Goal: Complete application form: Complete application form

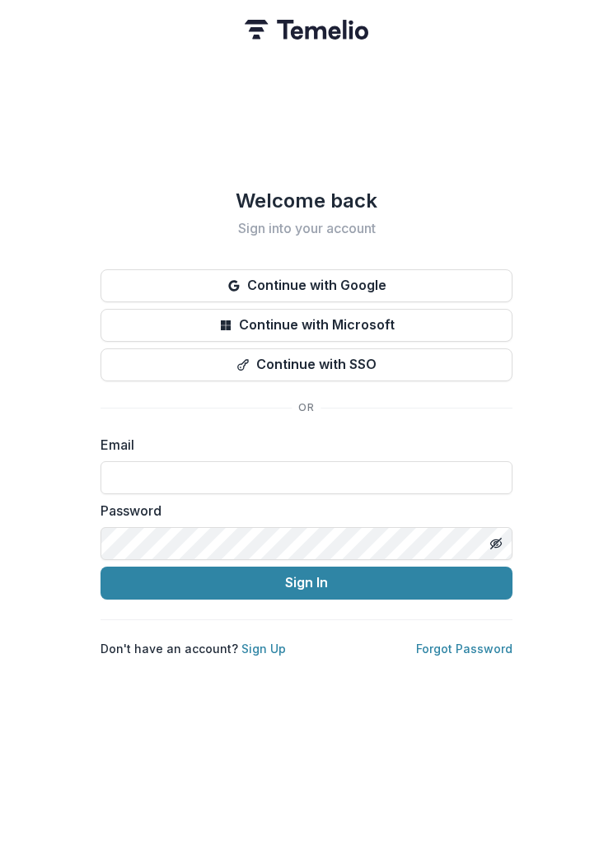
type input "**********"
click at [306, 600] on button "Sign In" at bounding box center [307, 583] width 412 height 33
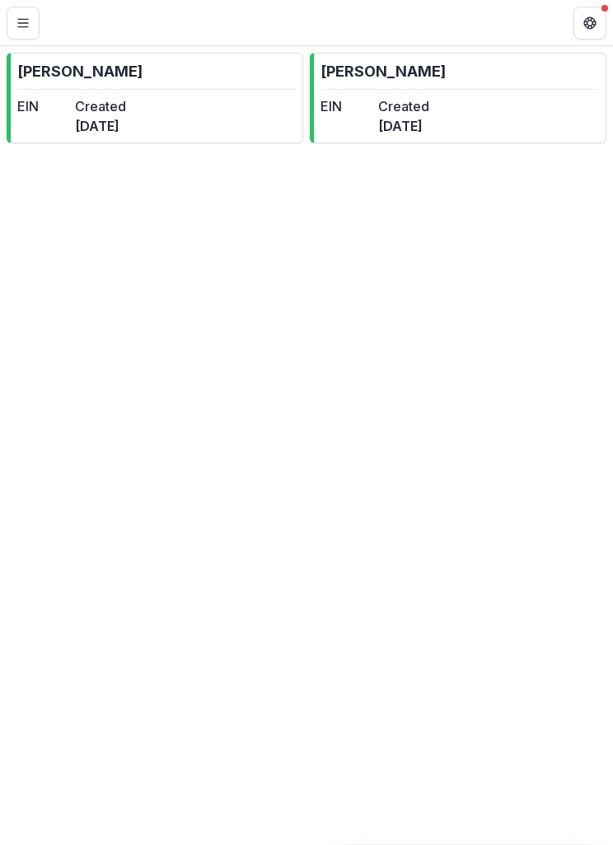
click at [429, 110] on dt "Created" at bounding box center [403, 106] width 51 height 20
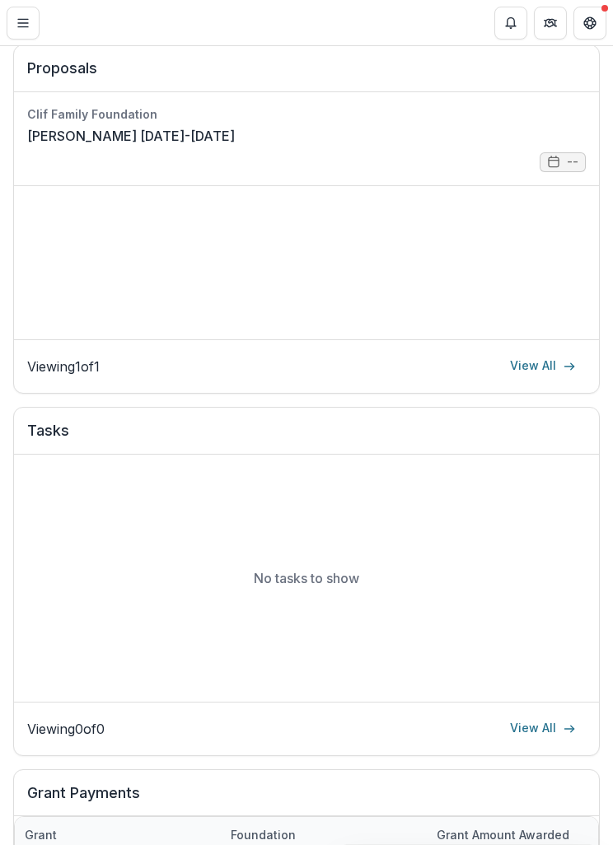
scroll to position [454, 0]
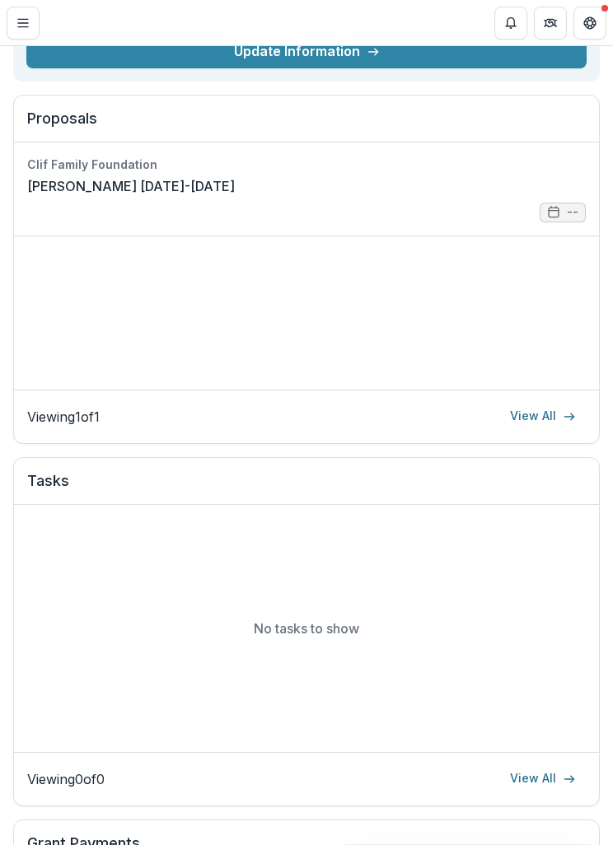
click at [535, 418] on link "View All" at bounding box center [543, 417] width 86 height 26
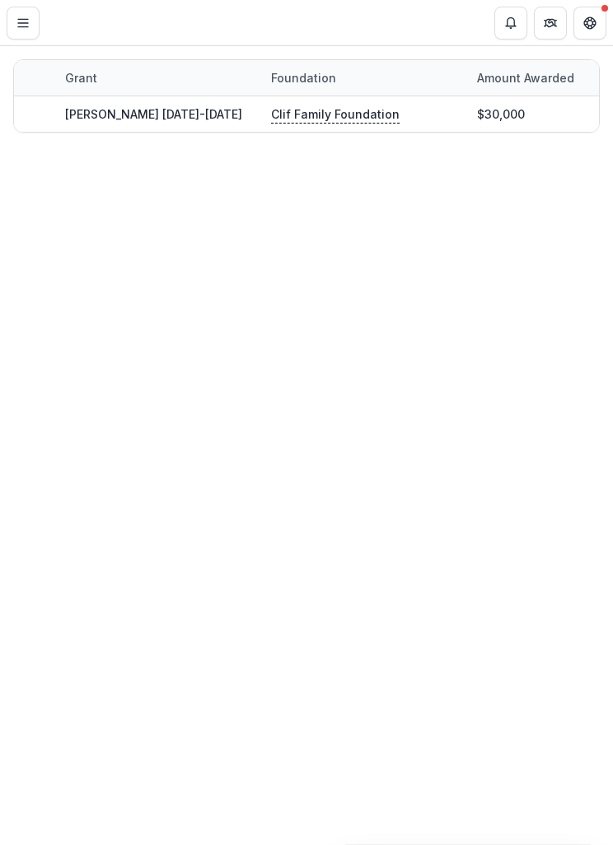
click at [15, 26] on button "Toggle Menu" at bounding box center [23, 23] width 33 height 33
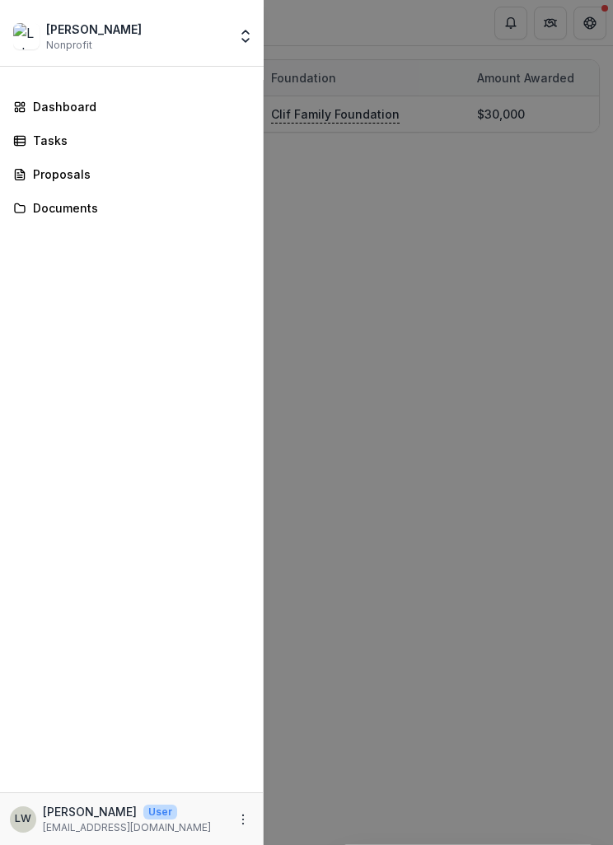
click at [91, 112] on div "Dashboard" at bounding box center [138, 106] width 210 height 17
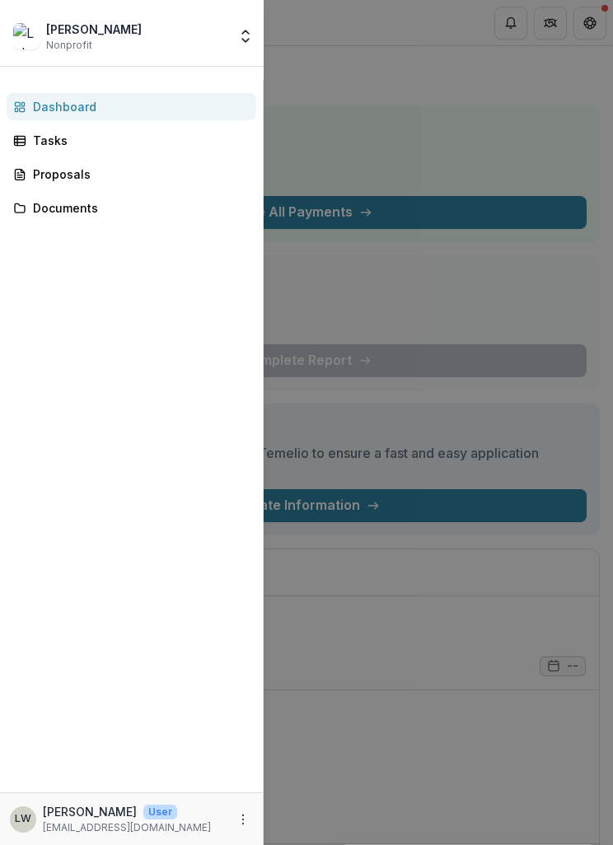
click at [446, 654] on div "Luke Winters Nonprofit Nonprofits Luke Winters Luke Winters Team Settings Setti…" at bounding box center [306, 422] width 613 height 845
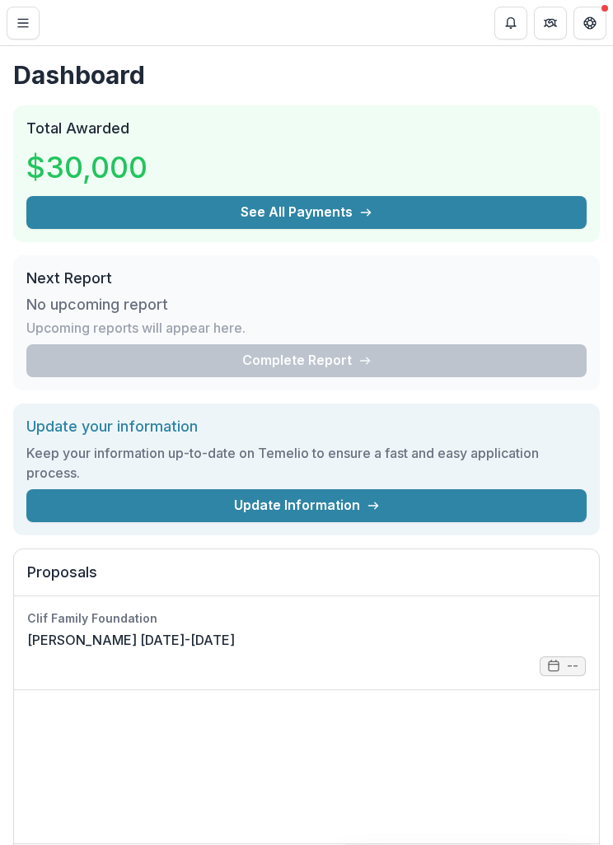
click at [448, 218] on button "See All Payments" at bounding box center [306, 212] width 560 height 33
click at [31, 19] on button "Toggle Menu" at bounding box center [23, 23] width 33 height 33
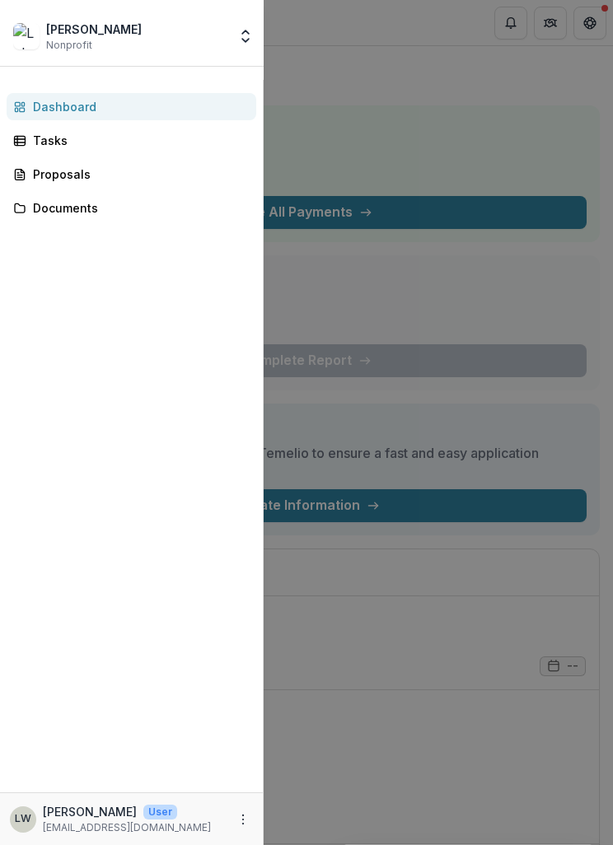
click at [85, 176] on div "Proposals" at bounding box center [138, 174] width 210 height 17
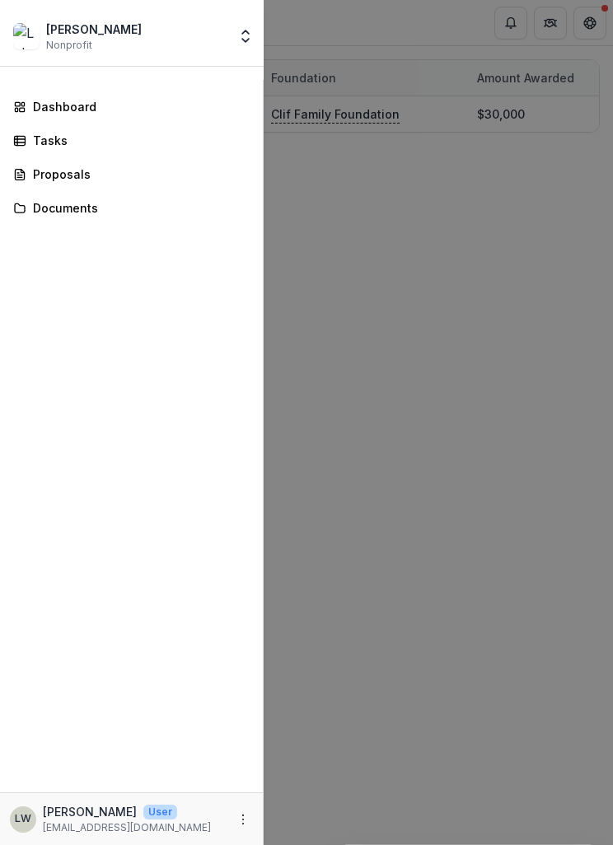
click at [403, 227] on div "Luke Winters Nonprofit Nonprofits Luke Winters Luke Winters Team Settings Setti…" at bounding box center [306, 422] width 613 height 845
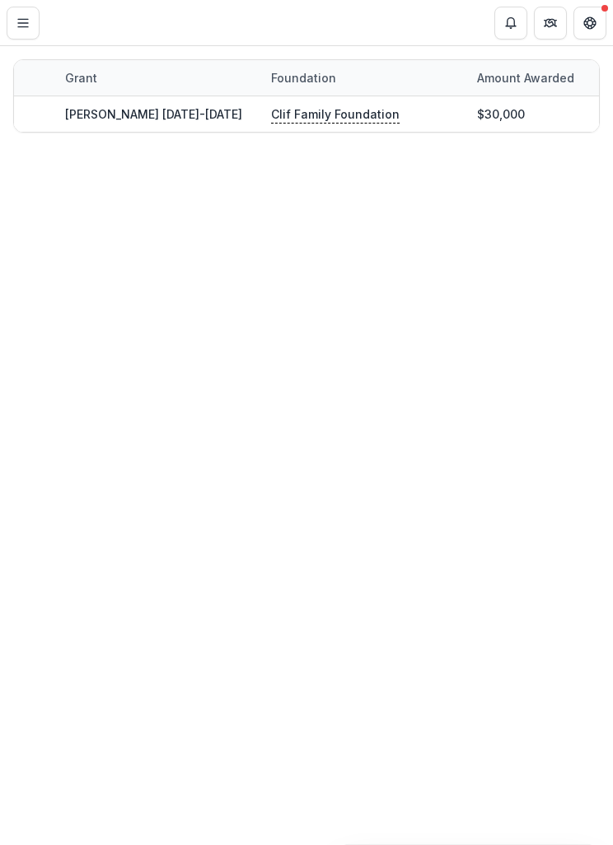
click at [19, 21] on icon "Toggle Menu" at bounding box center [22, 22] width 13 height 13
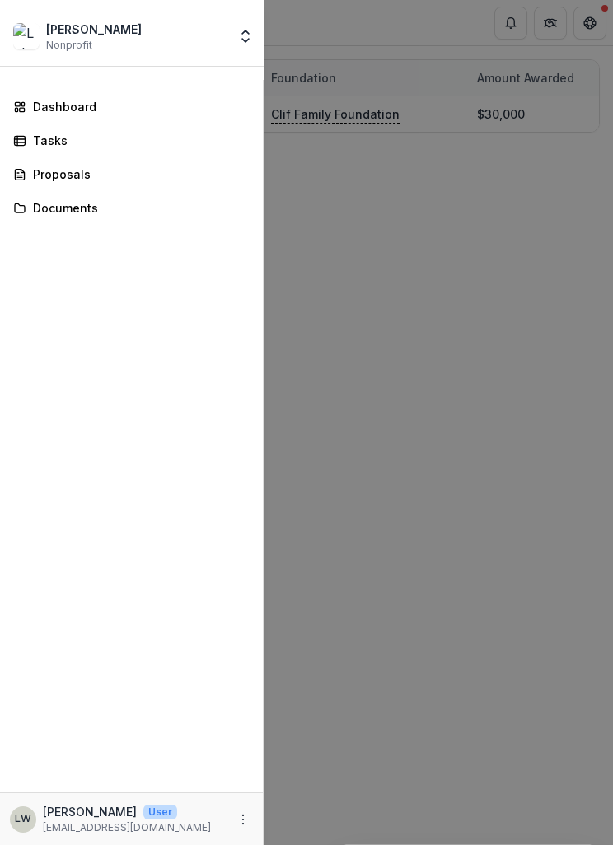
click at [107, 210] on div "Documents" at bounding box center [138, 207] width 210 height 17
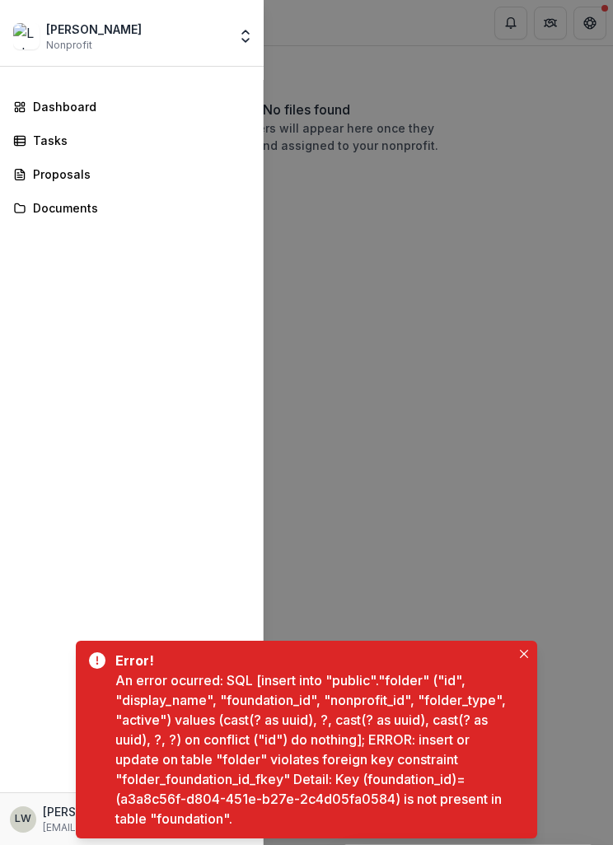
click at [446, 360] on div "Luke Winters Nonprofit Nonprofits Luke Winters Luke Winters Team Settings Setti…" at bounding box center [306, 422] width 613 height 845
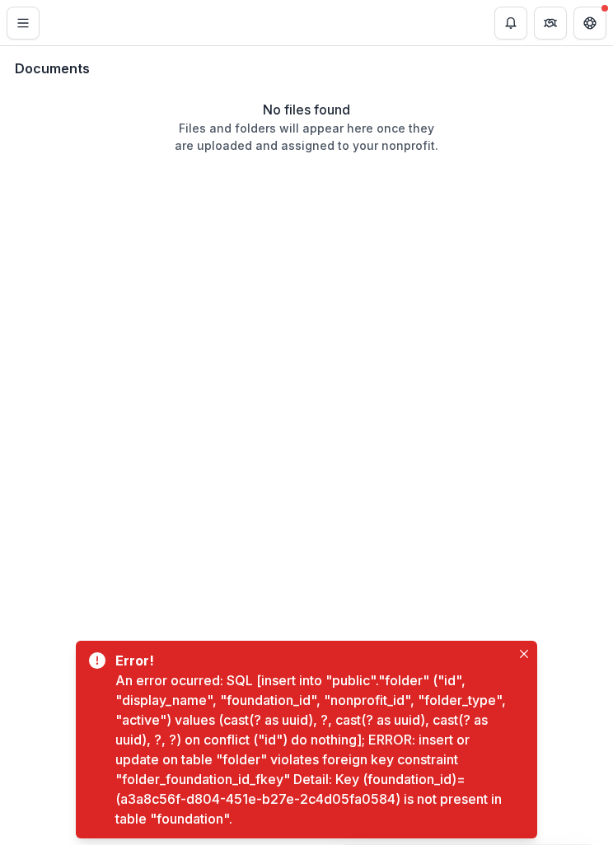
click at [522, 650] on icon "Close" at bounding box center [524, 654] width 8 height 8
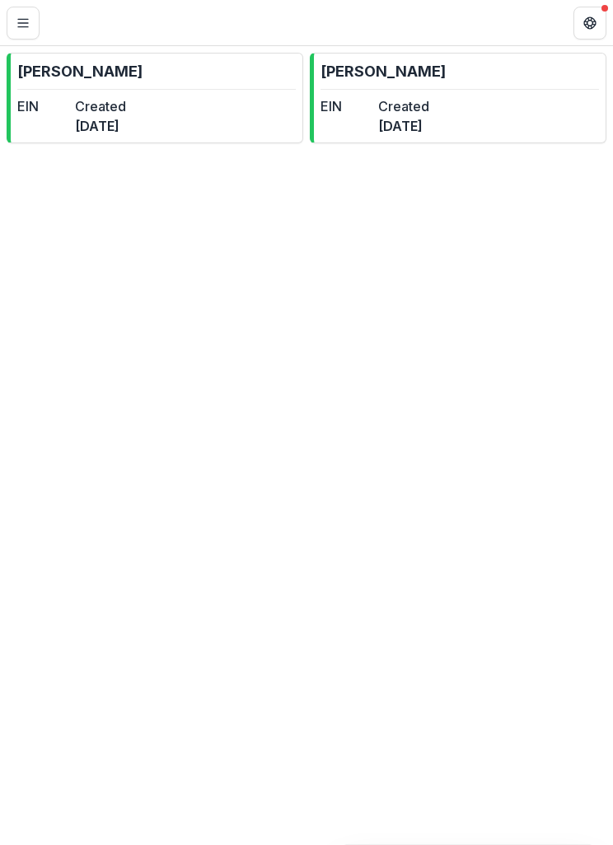
click at [68, 105] on dt "EIN" at bounding box center [42, 106] width 51 height 20
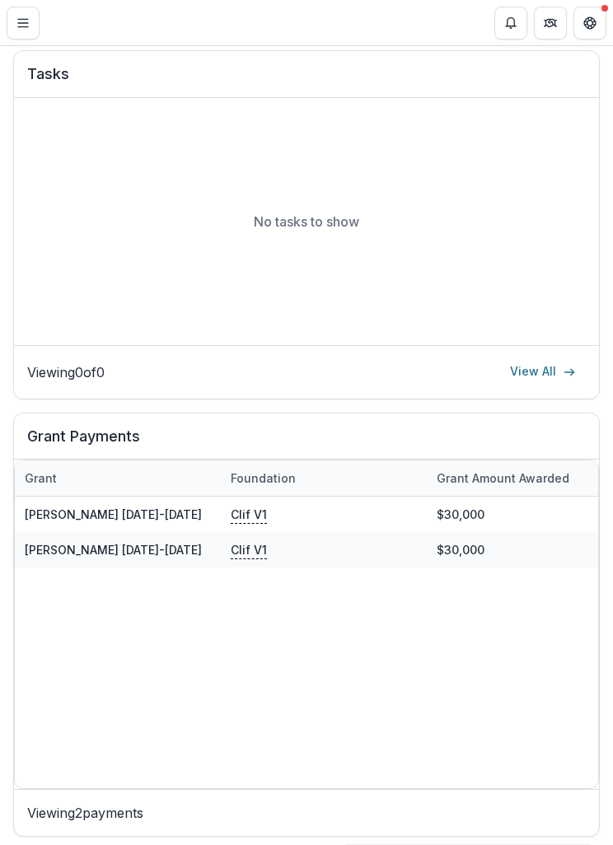
scroll to position [860, 0]
click at [513, 512] on div "$30,000" at bounding box center [530, 515] width 206 height 35
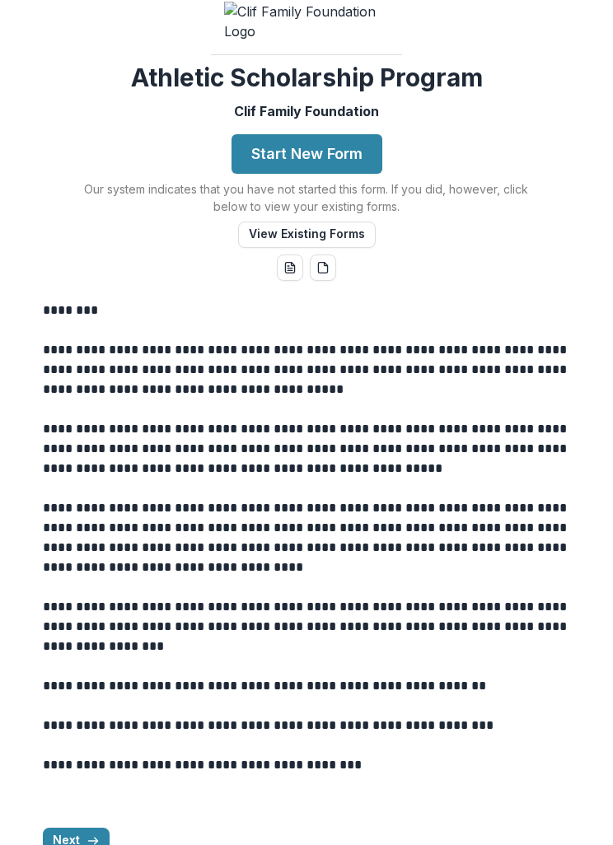
scroll to position [57, 0]
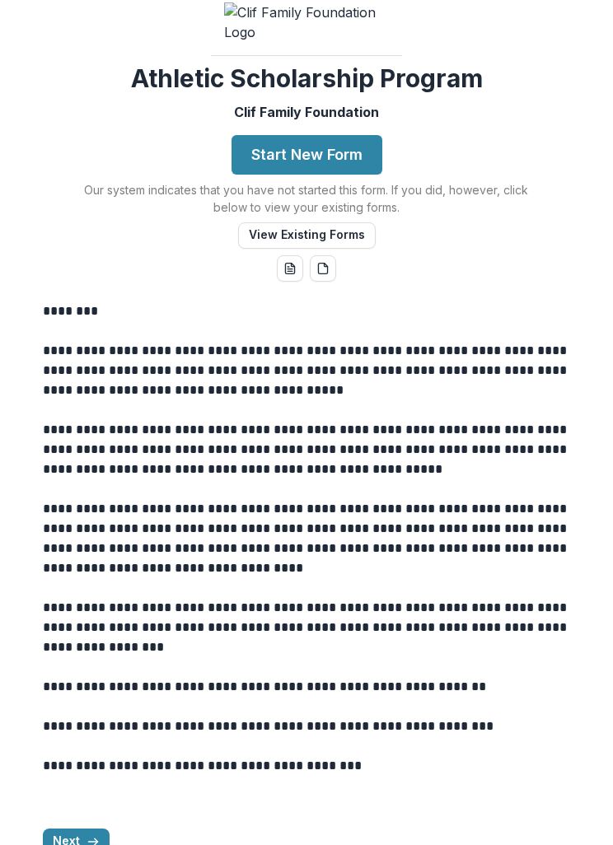
click at [341, 175] on button "Start New Form" at bounding box center [306, 155] width 151 height 40
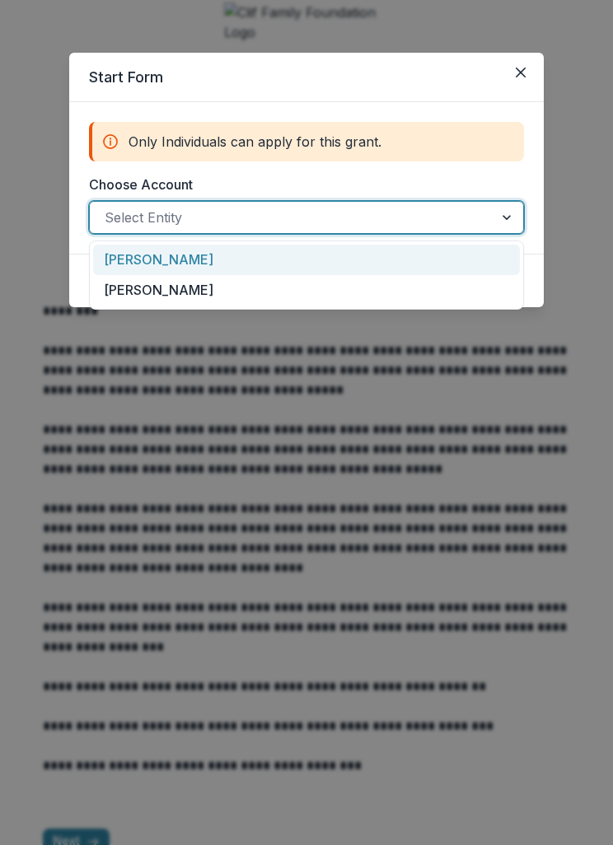
click at [296, 266] on div "[PERSON_NAME]" at bounding box center [306, 260] width 427 height 30
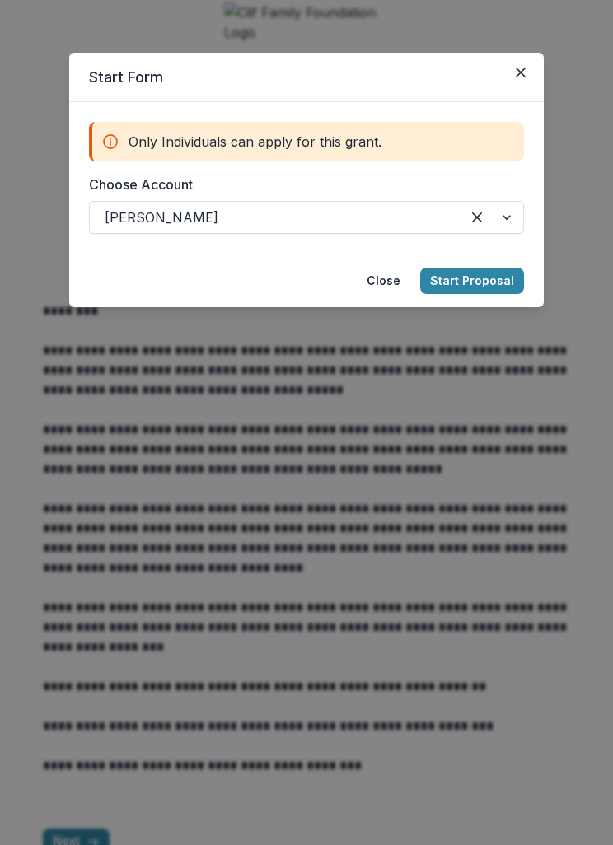
click at [495, 281] on button "Start Proposal" at bounding box center [472, 281] width 104 height 26
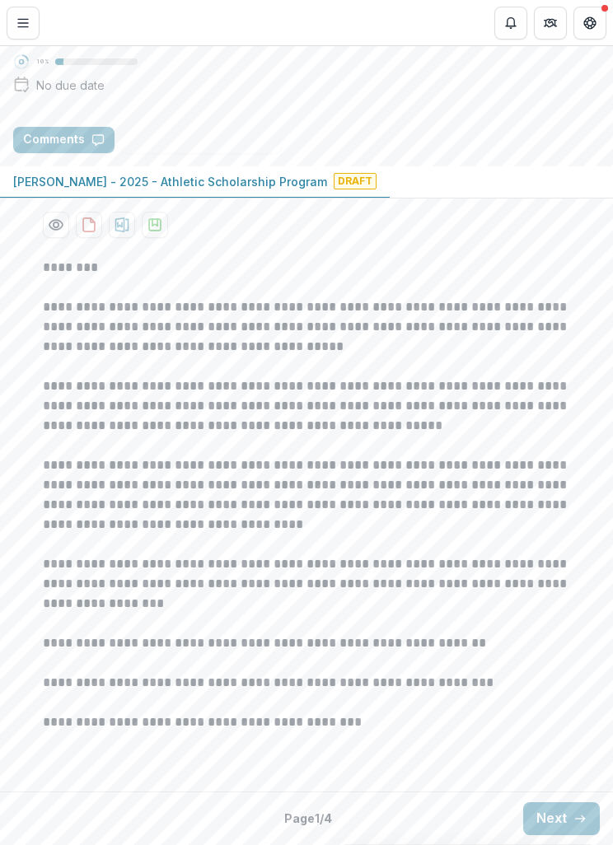
scroll to position [284, 0]
click at [558, 812] on button "Next" at bounding box center [561, 818] width 77 height 33
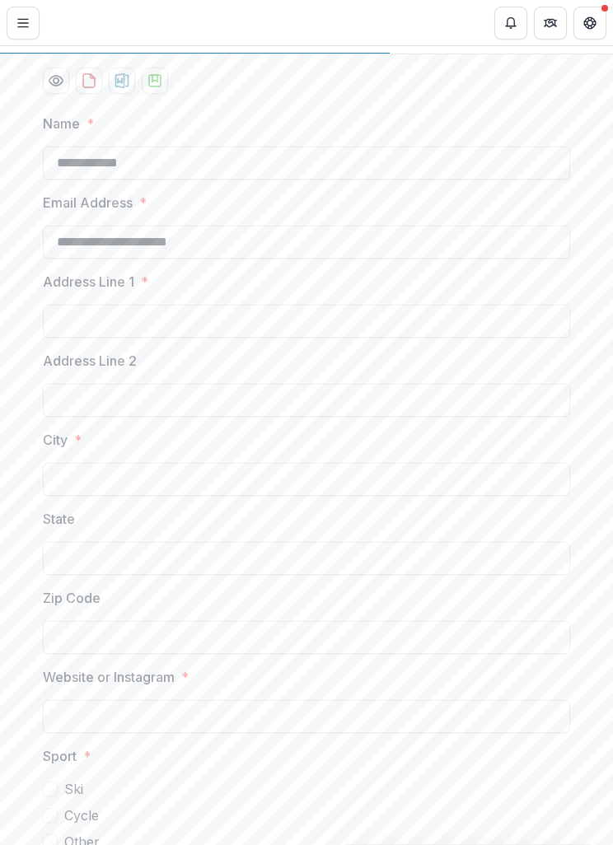
scroll to position [336, 0]
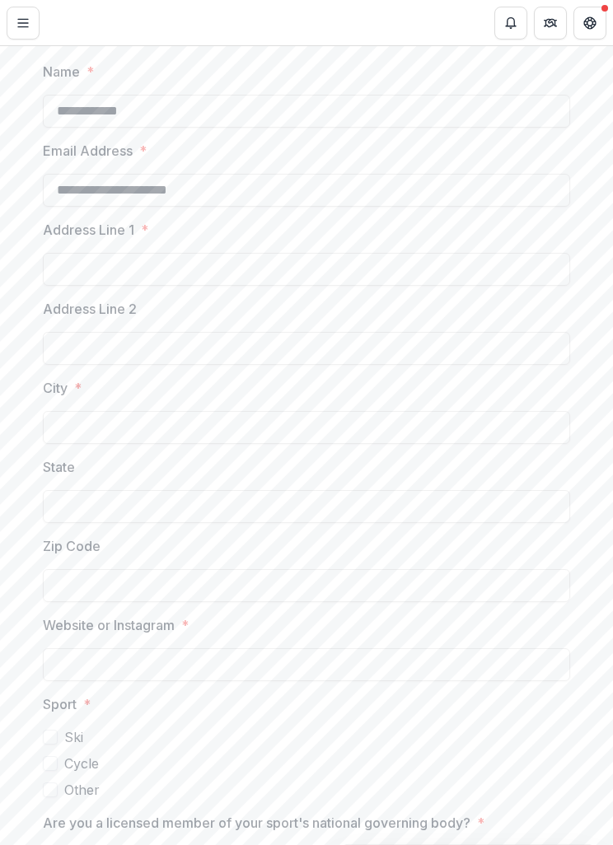
click at [76, 286] on input "Address Line 1 *" at bounding box center [306, 269] width 527 height 33
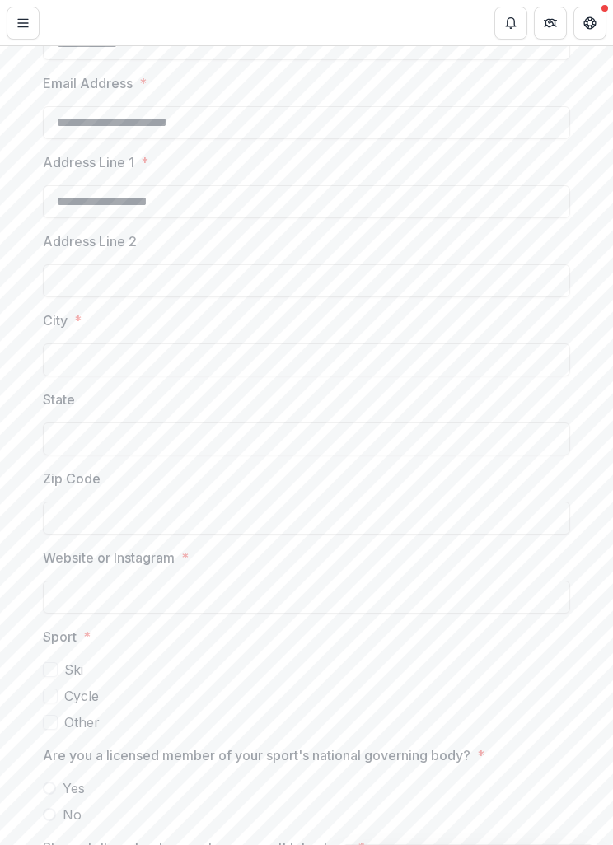
scroll to position [451, 0]
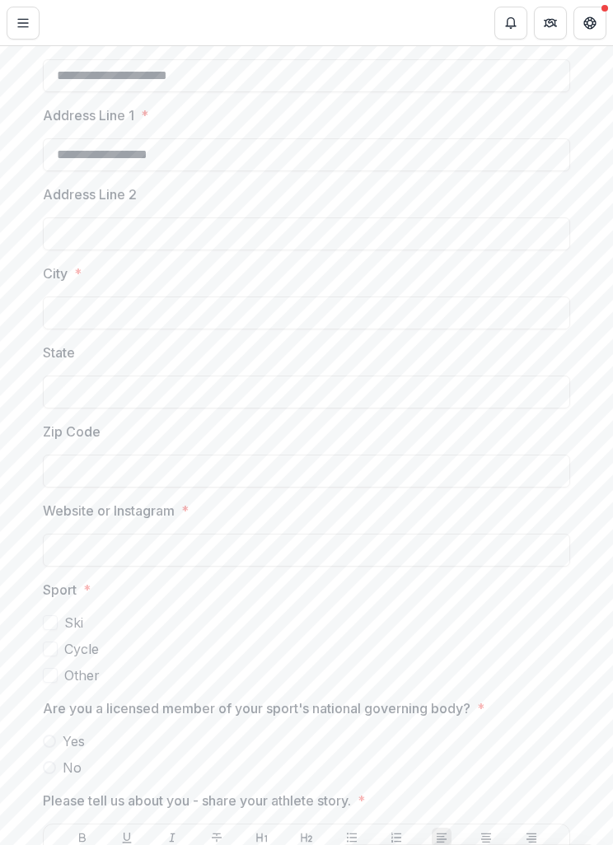
type input "**********"
click at [310, 330] on input "City *" at bounding box center [306, 313] width 527 height 33
type input "*"
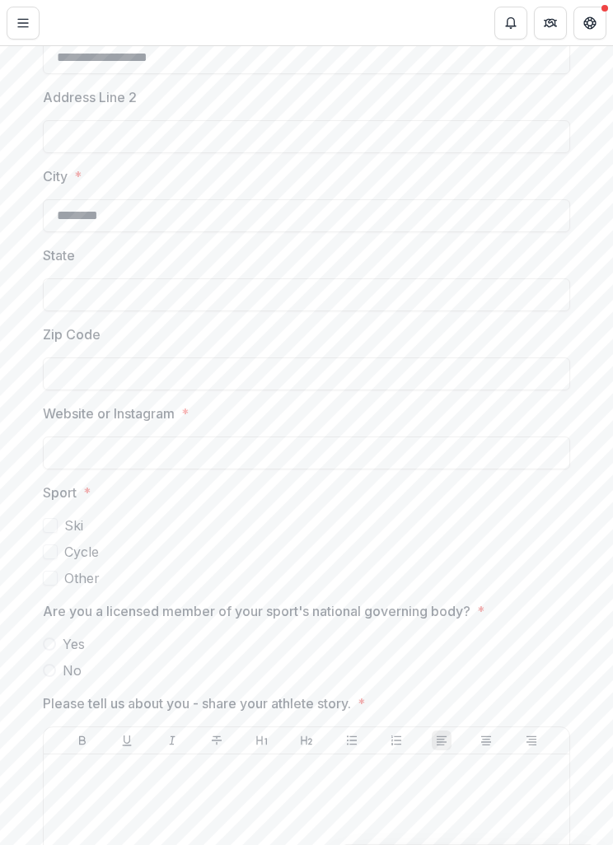
type input "*******"
click at [344, 311] on input "State" at bounding box center [306, 294] width 527 height 33
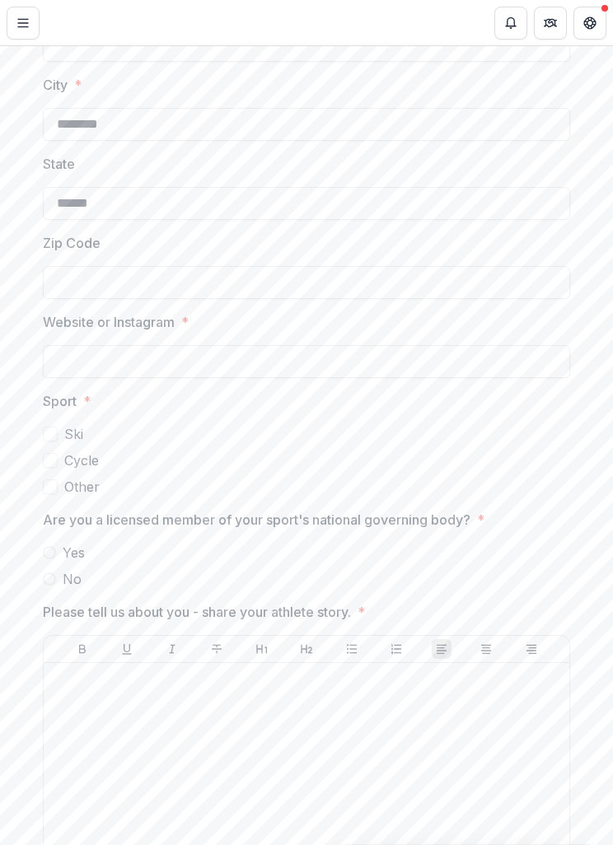
scroll to position [651, 0]
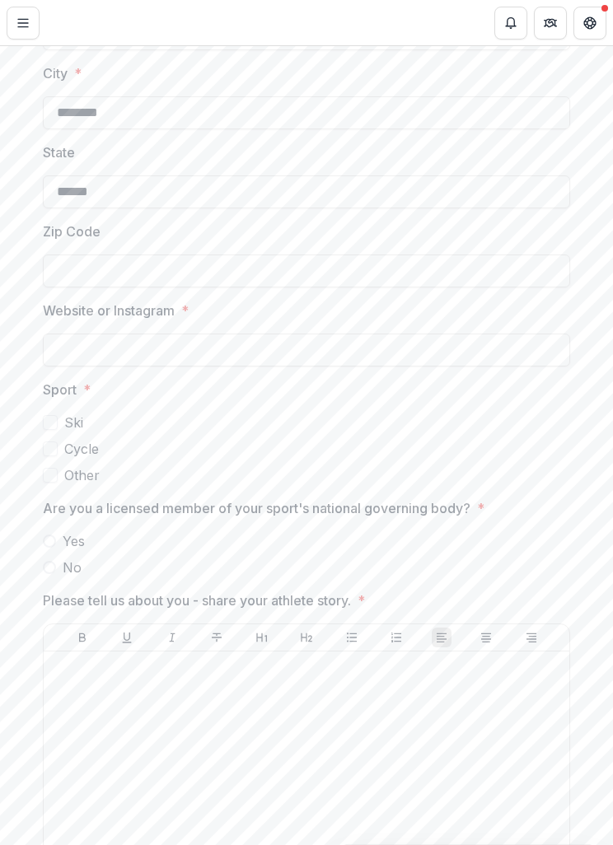
type input "******"
click at [371, 288] on input "Zip Code" at bounding box center [306, 271] width 527 height 33
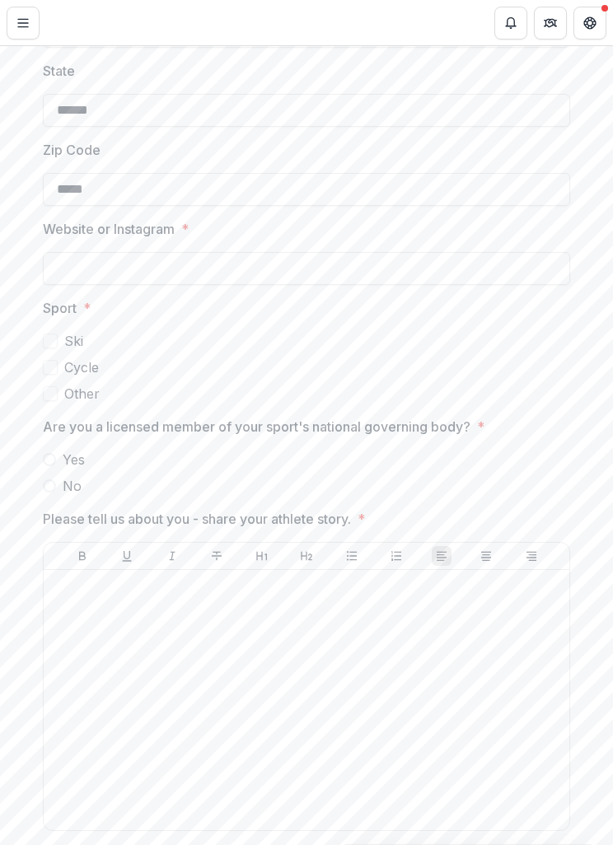
type input "*****"
click at [362, 285] on input "Website or Instagram *" at bounding box center [306, 268] width 527 height 33
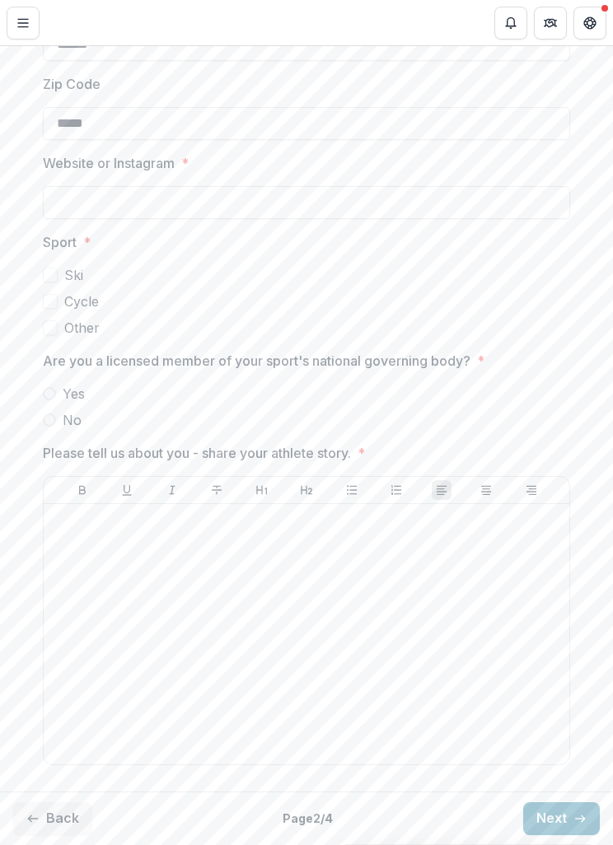
scroll to position [853, 0]
type input "**********"
click at [48, 283] on span at bounding box center [50, 275] width 15 height 15
click at [52, 400] on span at bounding box center [49, 393] width 13 height 13
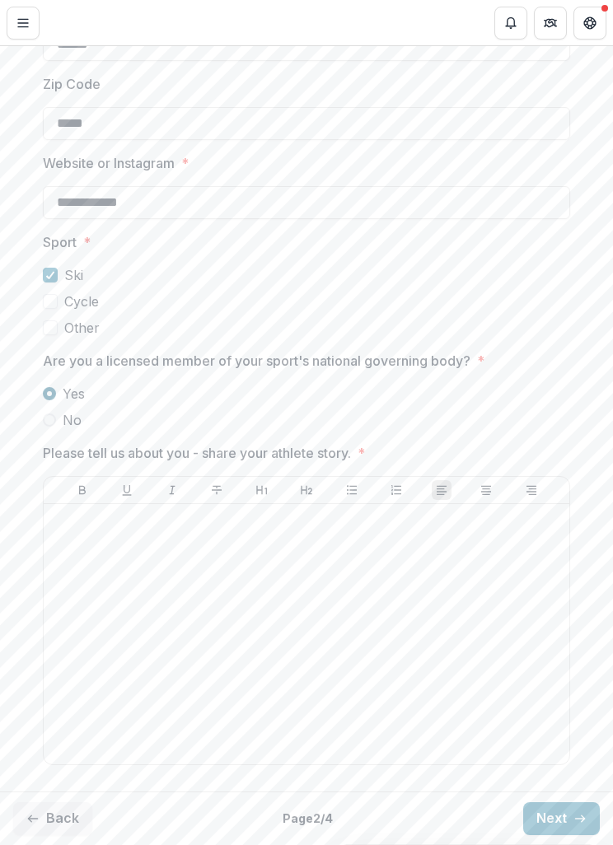
scroll to position [939, 0]
click at [77, 529] on p at bounding box center [306, 520] width 512 height 18
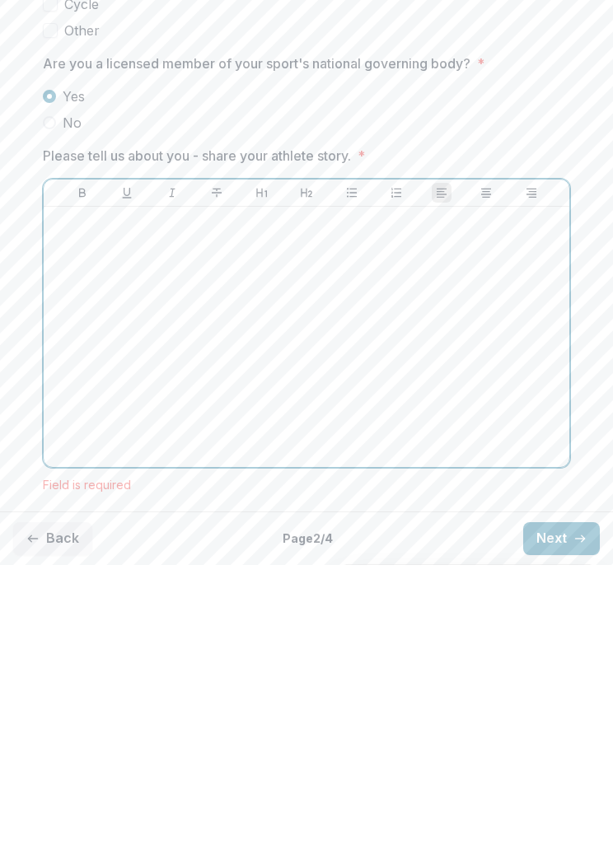
scroll to position [957, 0]
click at [297, 493] on div at bounding box center [306, 616] width 512 height 247
click at [292, 493] on div at bounding box center [306, 616] width 512 height 247
click at [291, 493] on div at bounding box center [306, 616] width 512 height 247
click at [194, 493] on div at bounding box center [306, 616] width 512 height 247
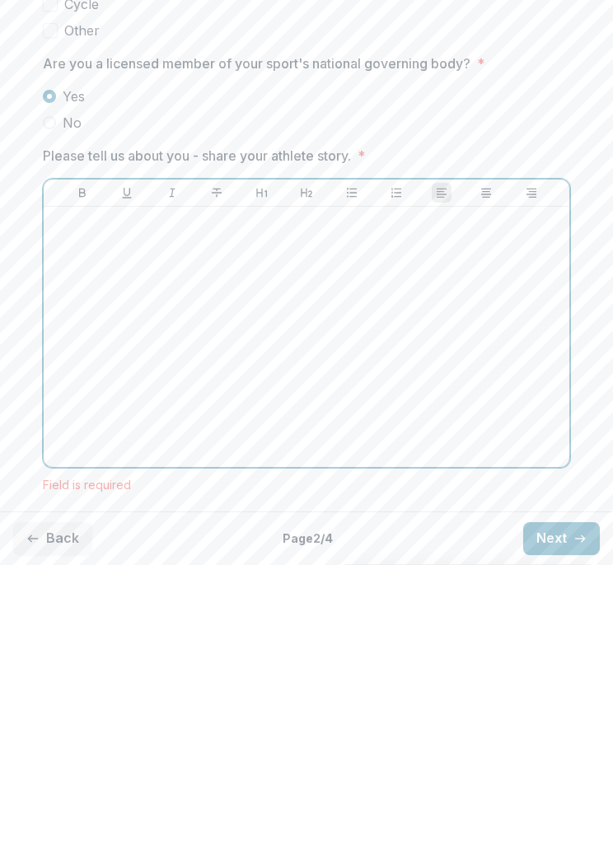
click at [170, 493] on div at bounding box center [306, 616] width 512 height 247
click at [173, 493] on div at bounding box center [306, 616] width 512 height 247
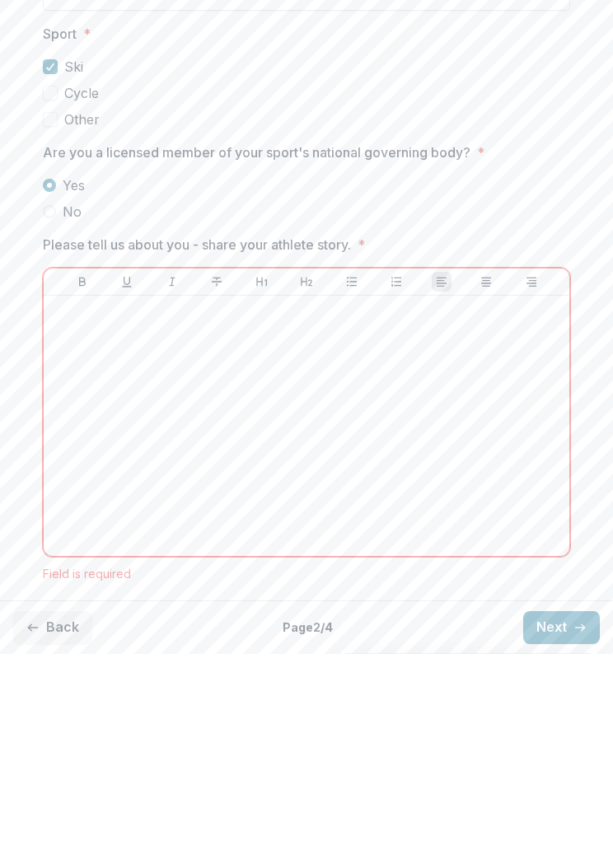
click at [133, 466] on icon "Underline" at bounding box center [126, 472] width 13 height 13
click at [180, 463] on button "Italicize" at bounding box center [172, 473] width 20 height 20
click at [217, 466] on icon "Strike" at bounding box center [216, 472] width 13 height 13
click at [269, 463] on button "Heading 1" at bounding box center [262, 473] width 20 height 20
click at [313, 463] on button "Heading 2" at bounding box center [307, 473] width 20 height 20
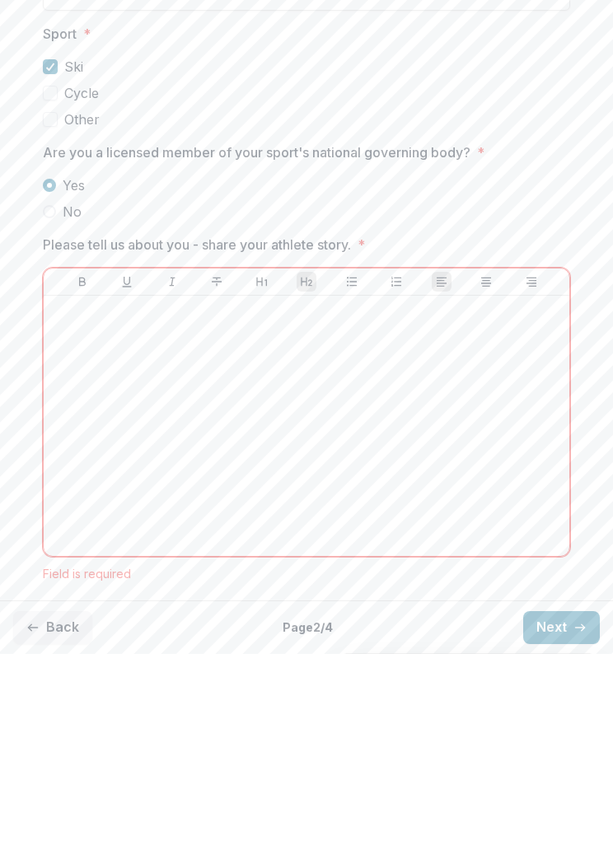
click at [358, 466] on icon "Bullet List" at bounding box center [351, 472] width 13 height 13
click at [399, 460] on div at bounding box center [307, 473] width 526 height 27
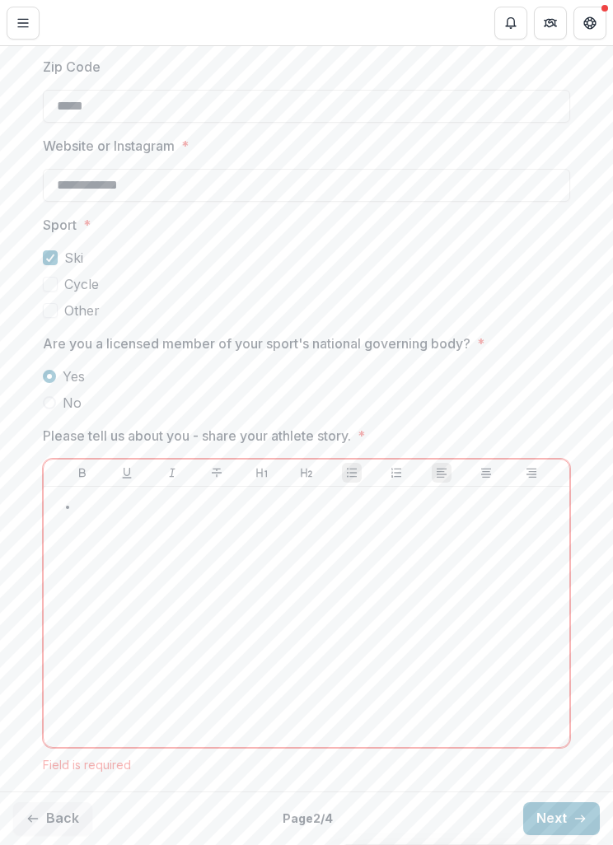
scroll to position [939, 0]
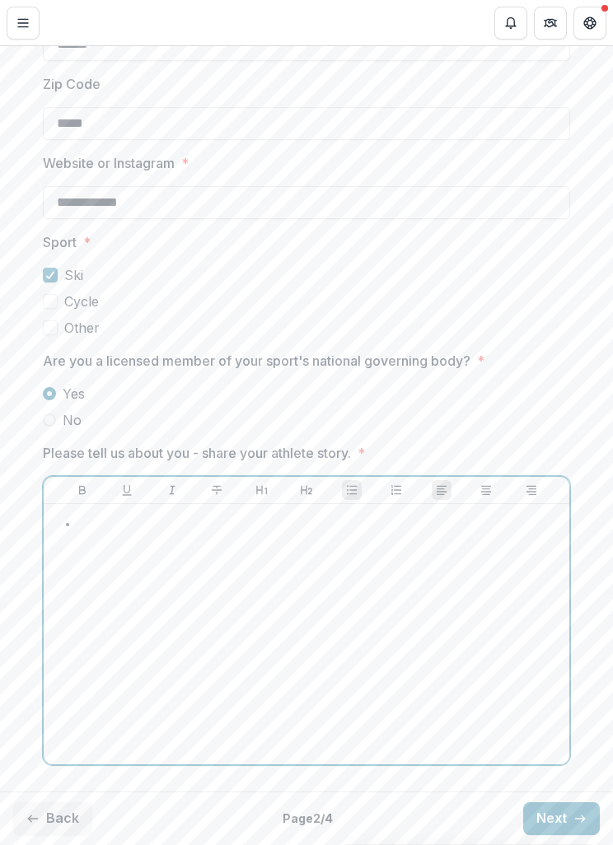
click at [230, 526] on li at bounding box center [316, 524] width 493 height 21
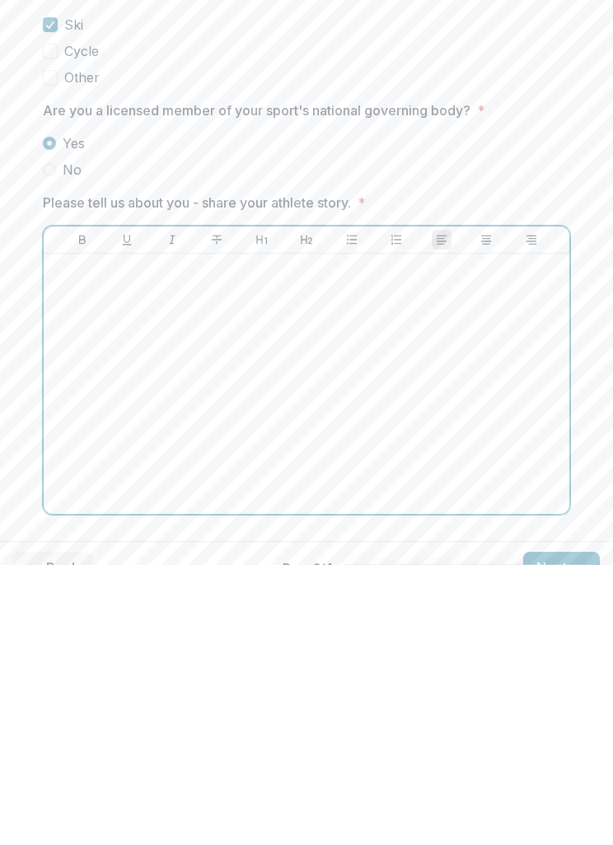
scroll to position [770, 0]
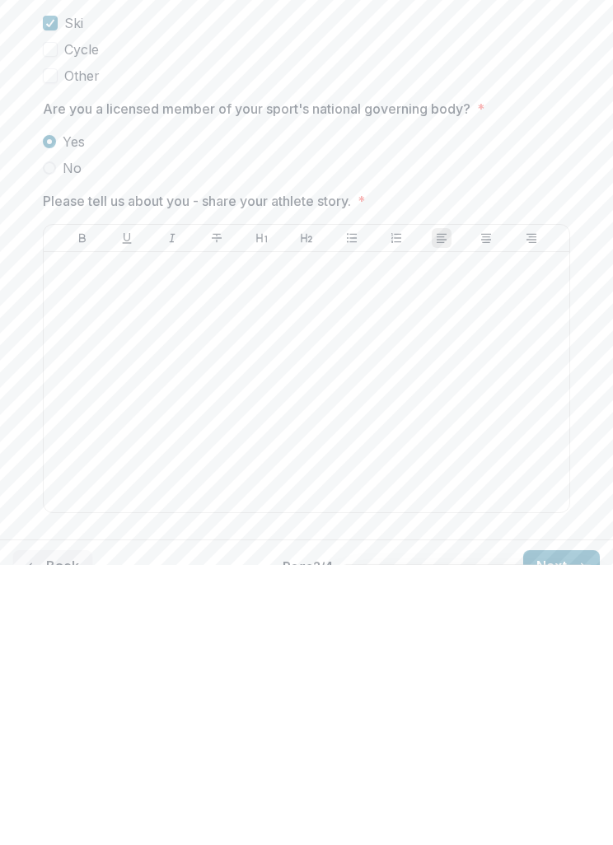
click at [525, 508] on button "Align Right" at bounding box center [531, 518] width 20 height 20
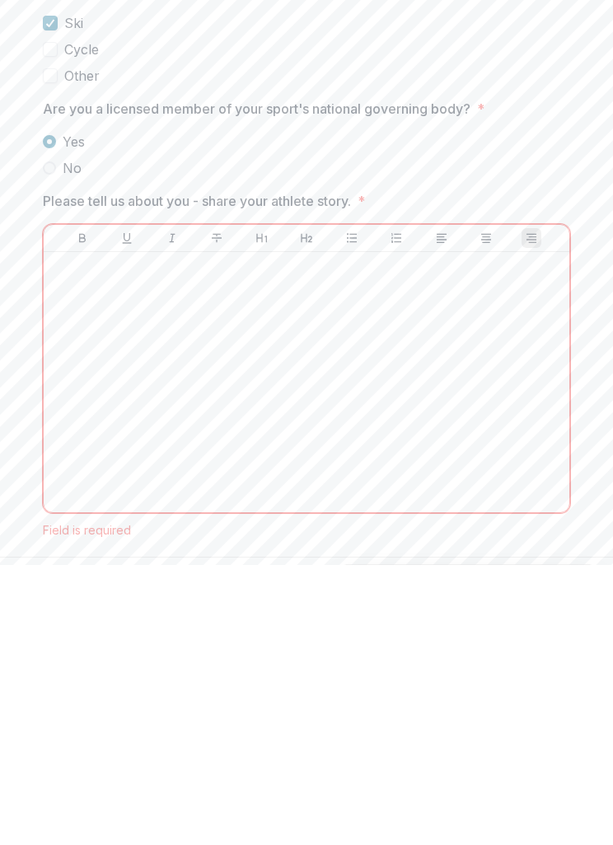
click at [440, 512] on icon "Align Left" at bounding box center [441, 518] width 13 height 13
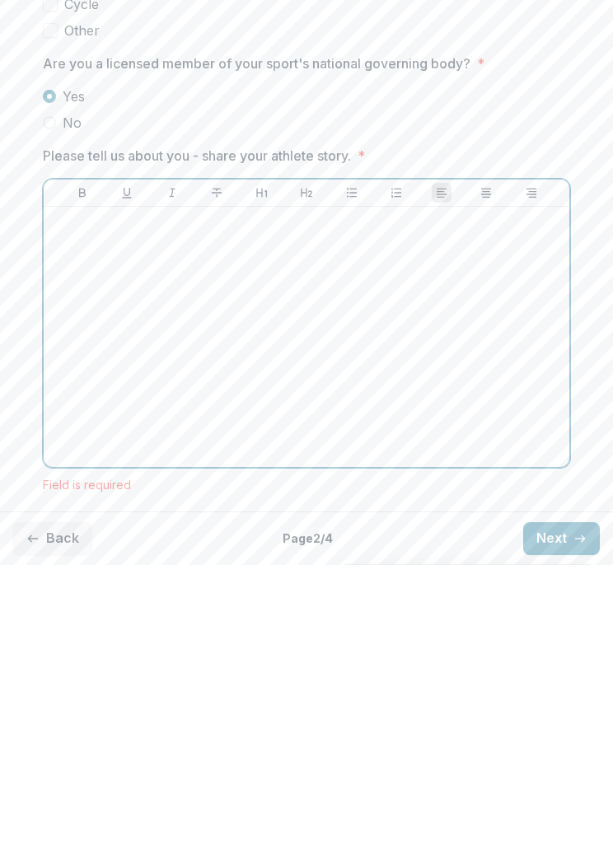
scroll to position [957, 0]
click at [355, 493] on div at bounding box center [306, 616] width 512 height 247
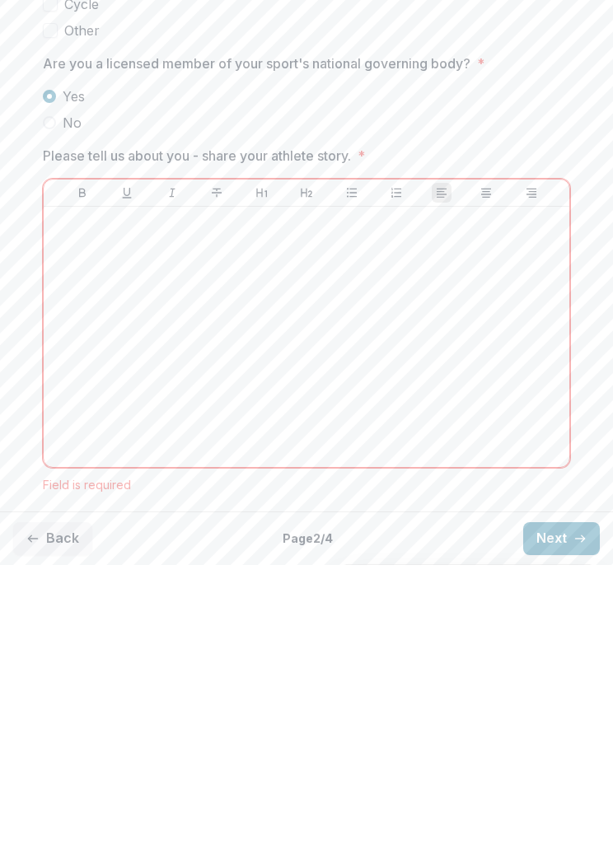
click at [560, 802] on button "Next" at bounding box center [561, 818] width 77 height 33
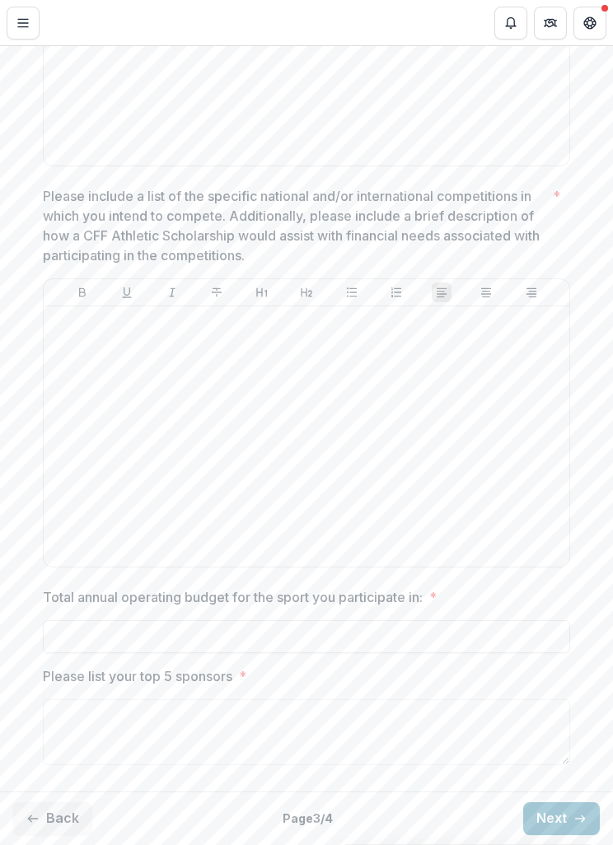
scroll to position [264, 0]
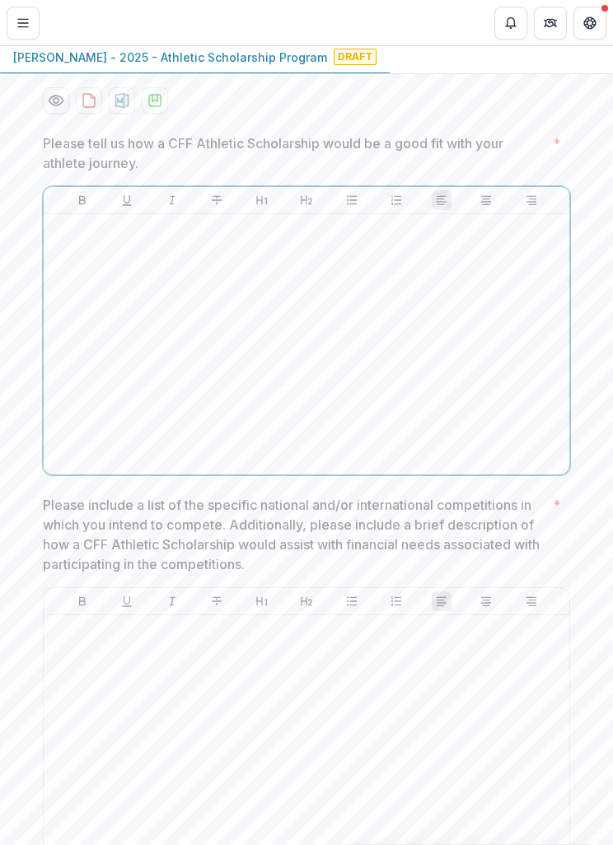
click at [391, 395] on div at bounding box center [306, 344] width 512 height 247
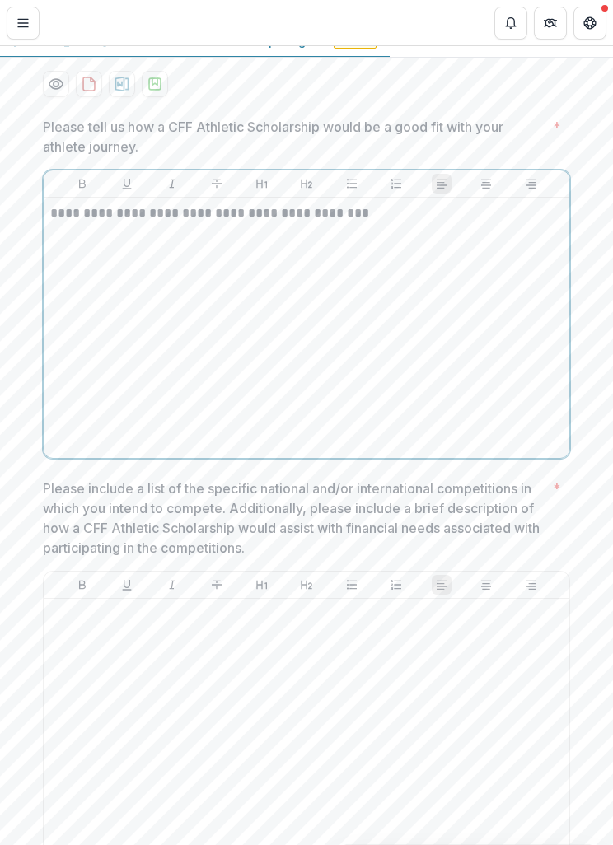
scroll to position [280, 0]
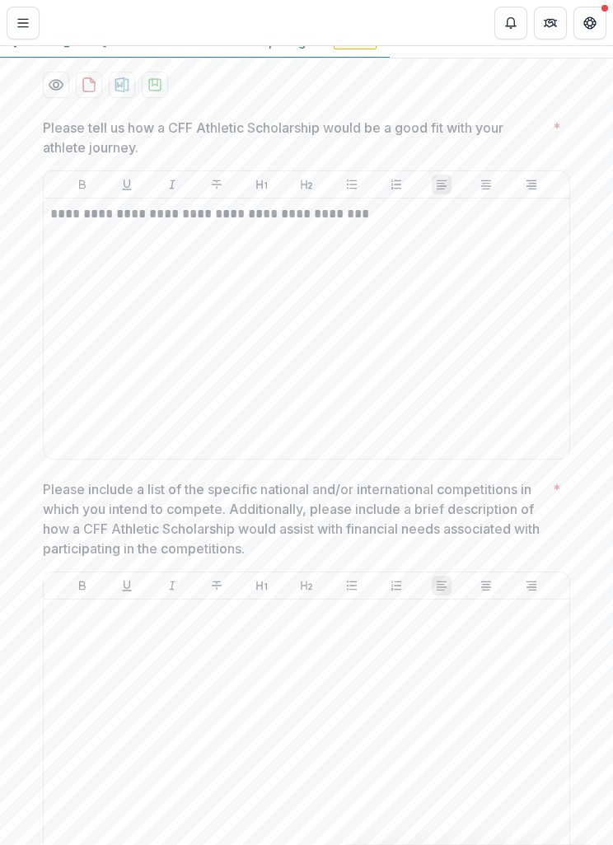
click at [535, 58] on div "[PERSON_NAME] - 2025 - Athletic Scholarship Program Draft" at bounding box center [306, 42] width 613 height 32
